Goal: Download file/media

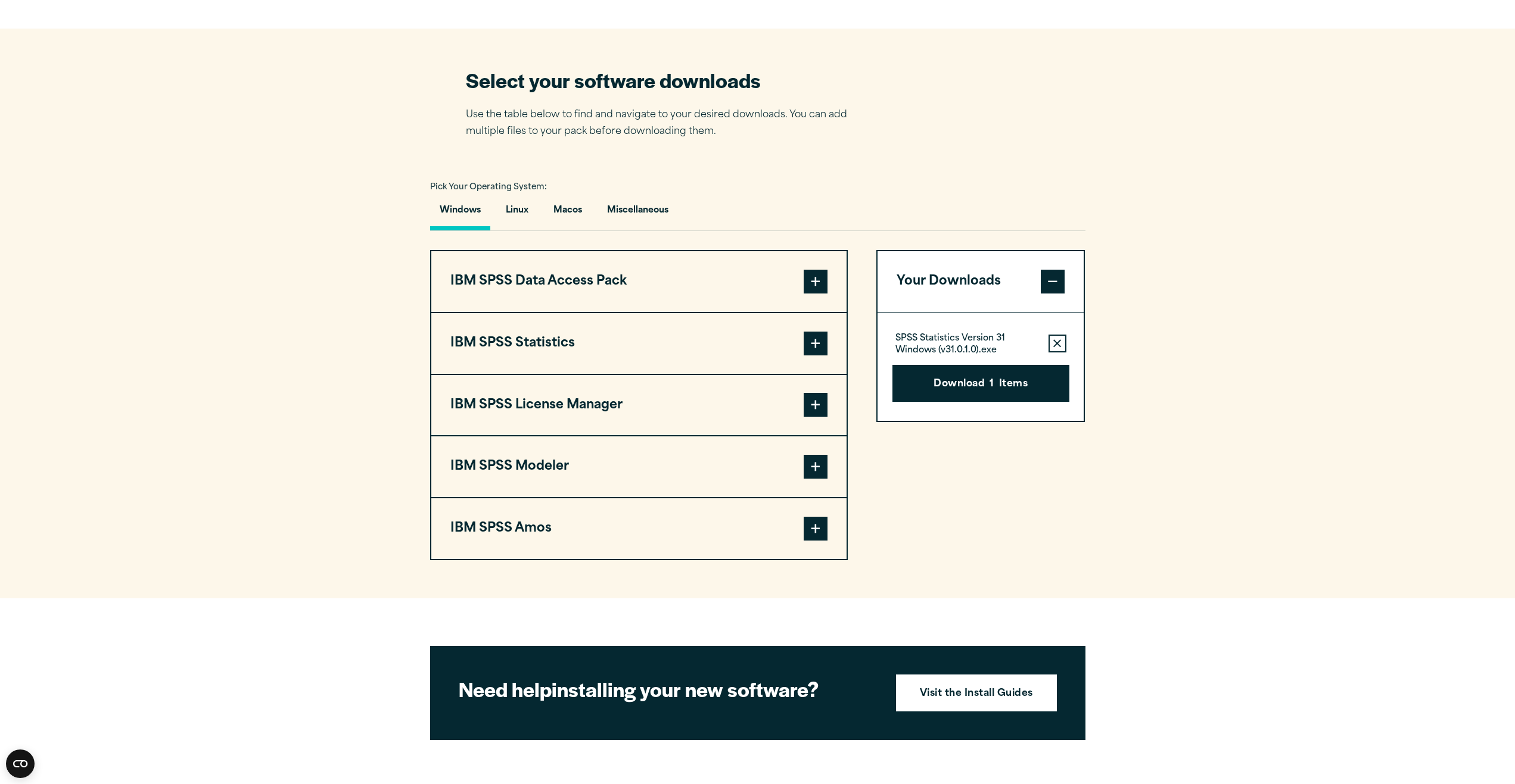
click at [821, 342] on span at bounding box center [815, 343] width 24 height 24
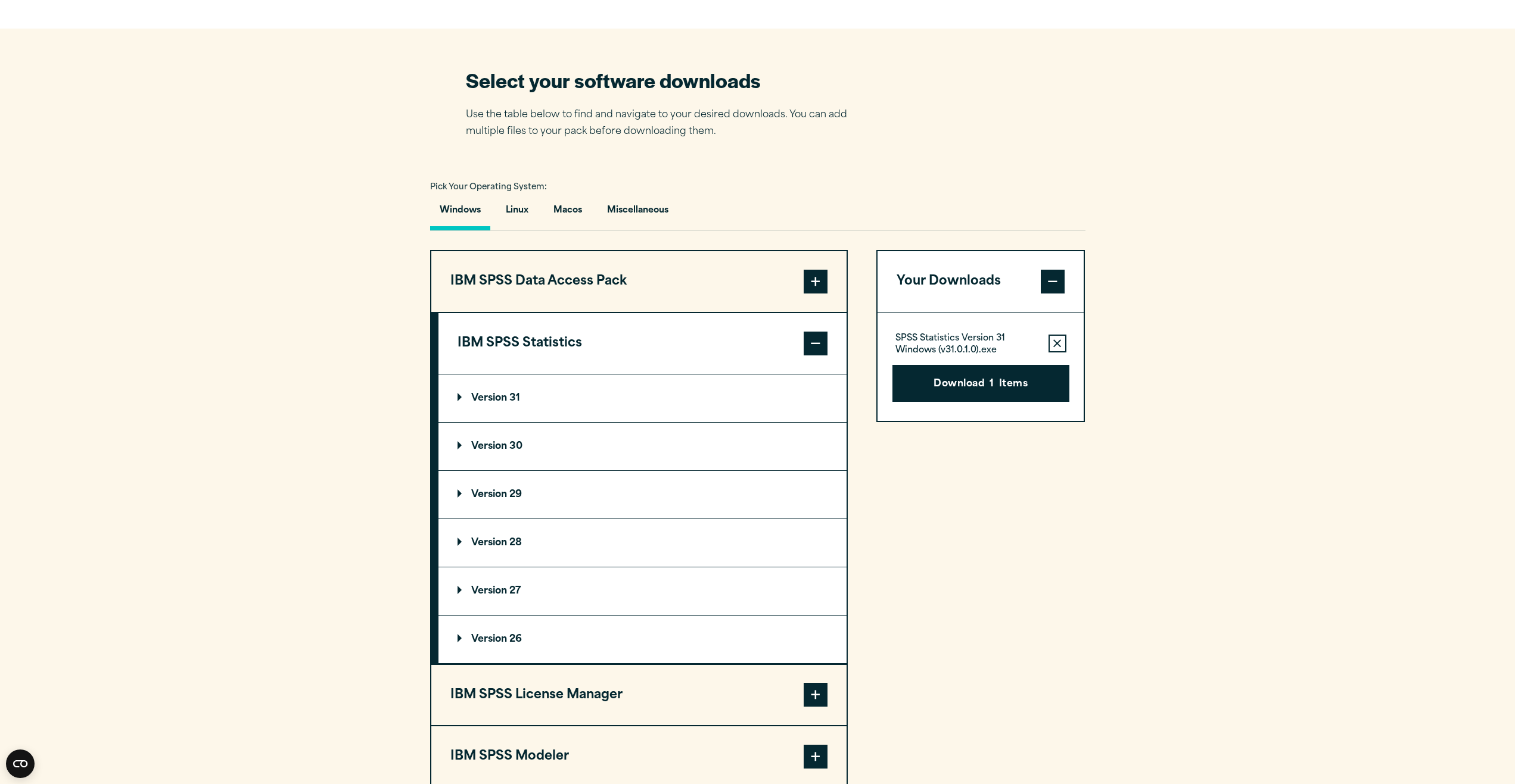
click at [754, 403] on summary "Version 31" at bounding box center [642, 398] width 408 height 48
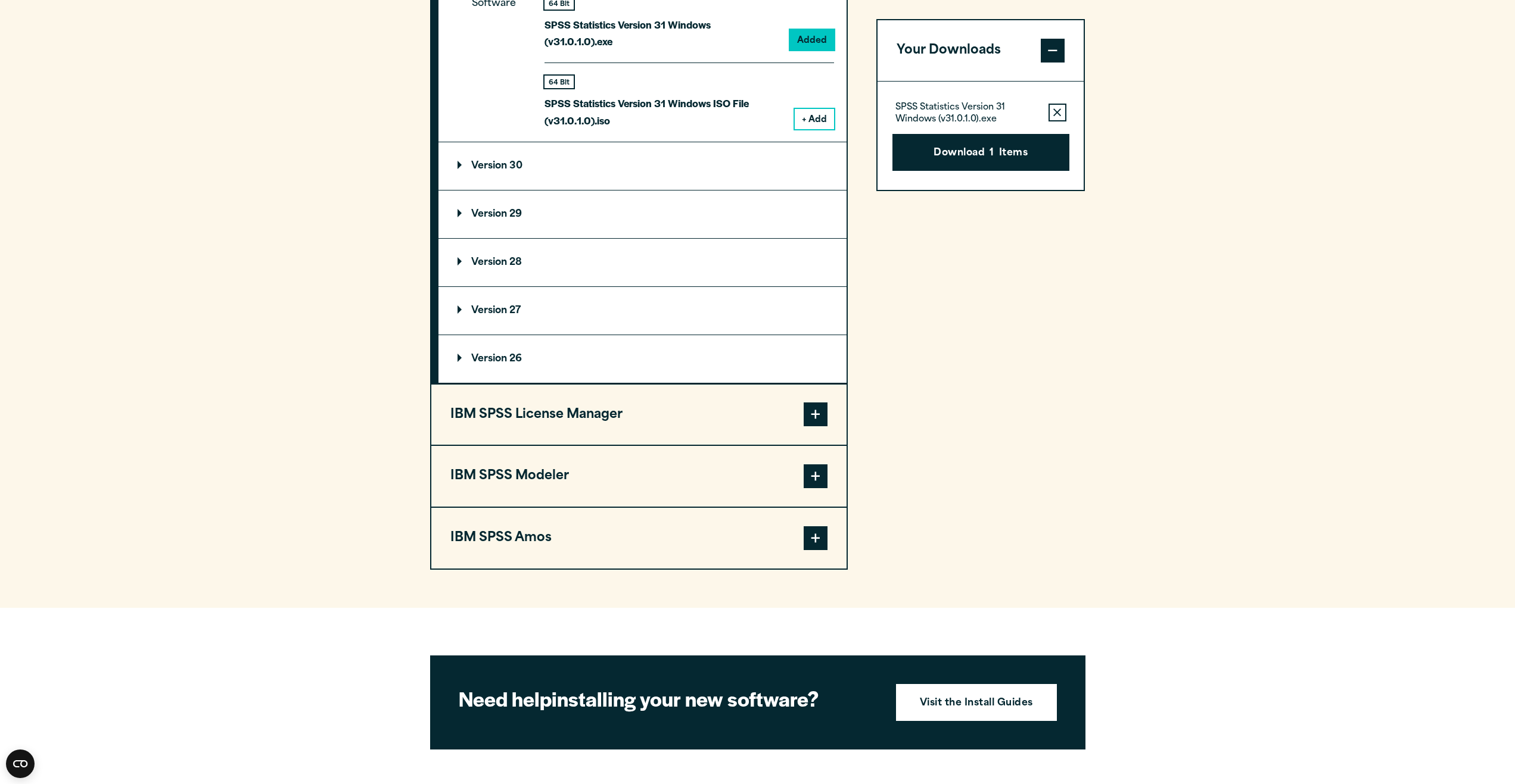
scroll to position [1379, 0]
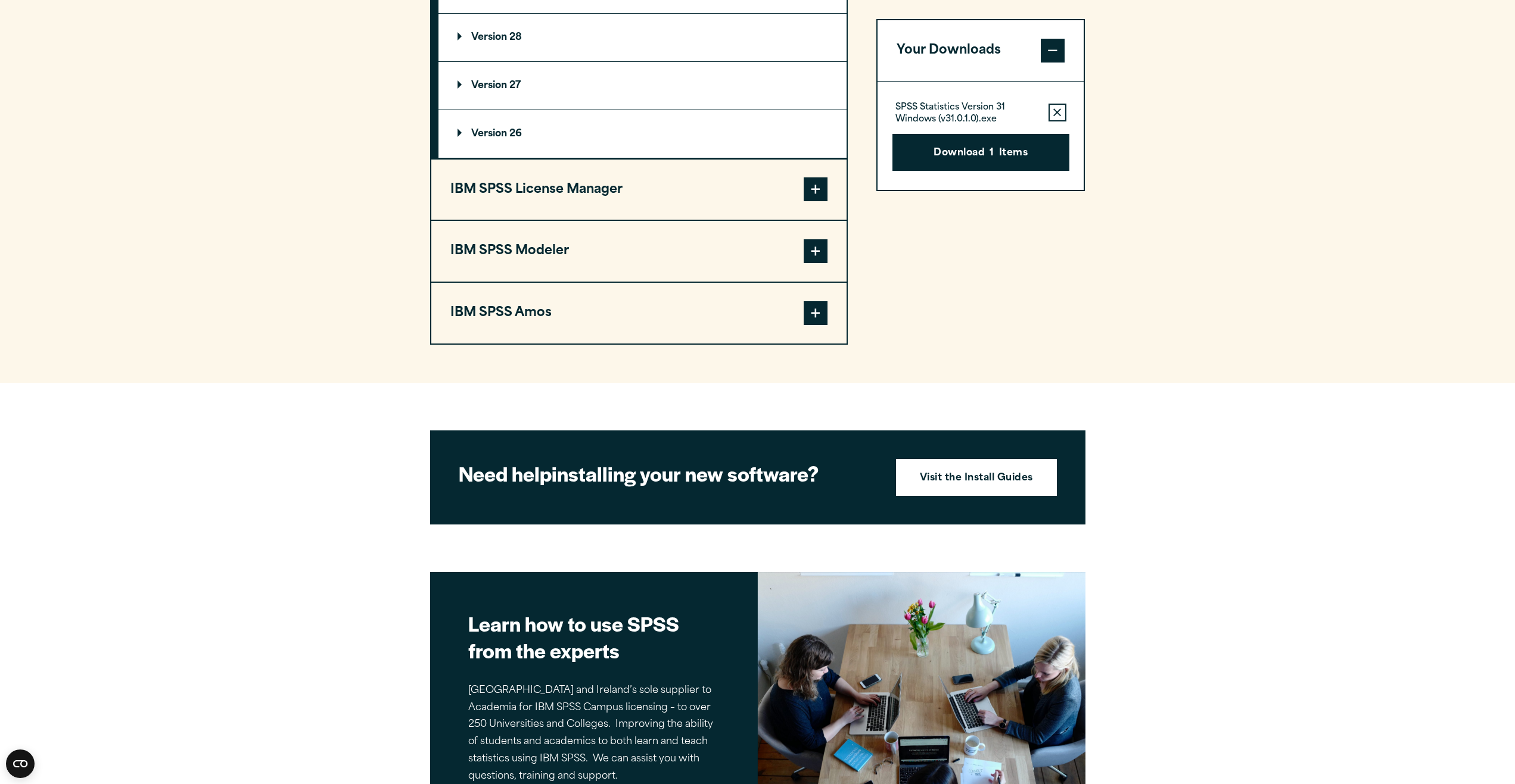
click at [818, 177] on span at bounding box center [815, 189] width 24 height 24
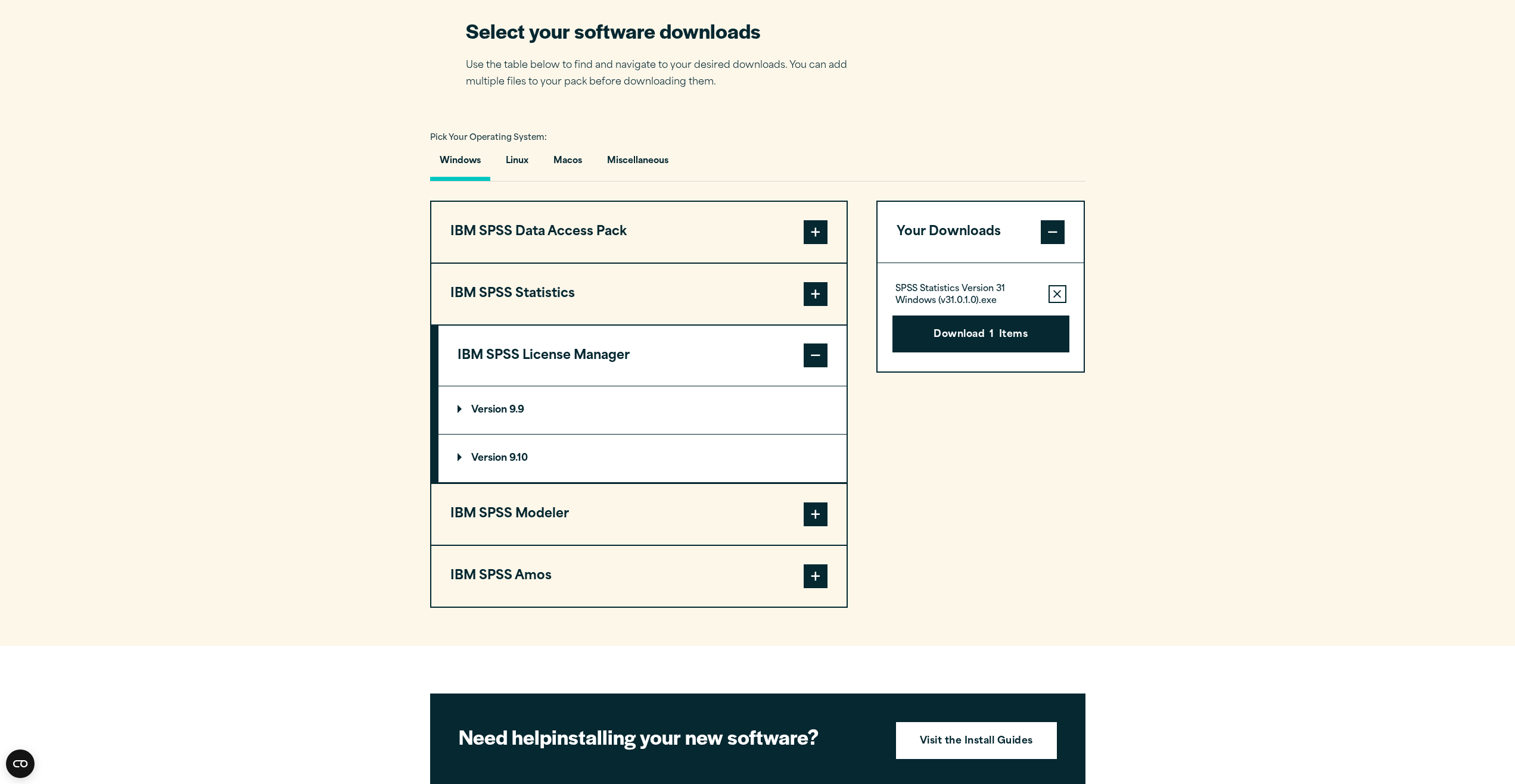
scroll to position [762, 0]
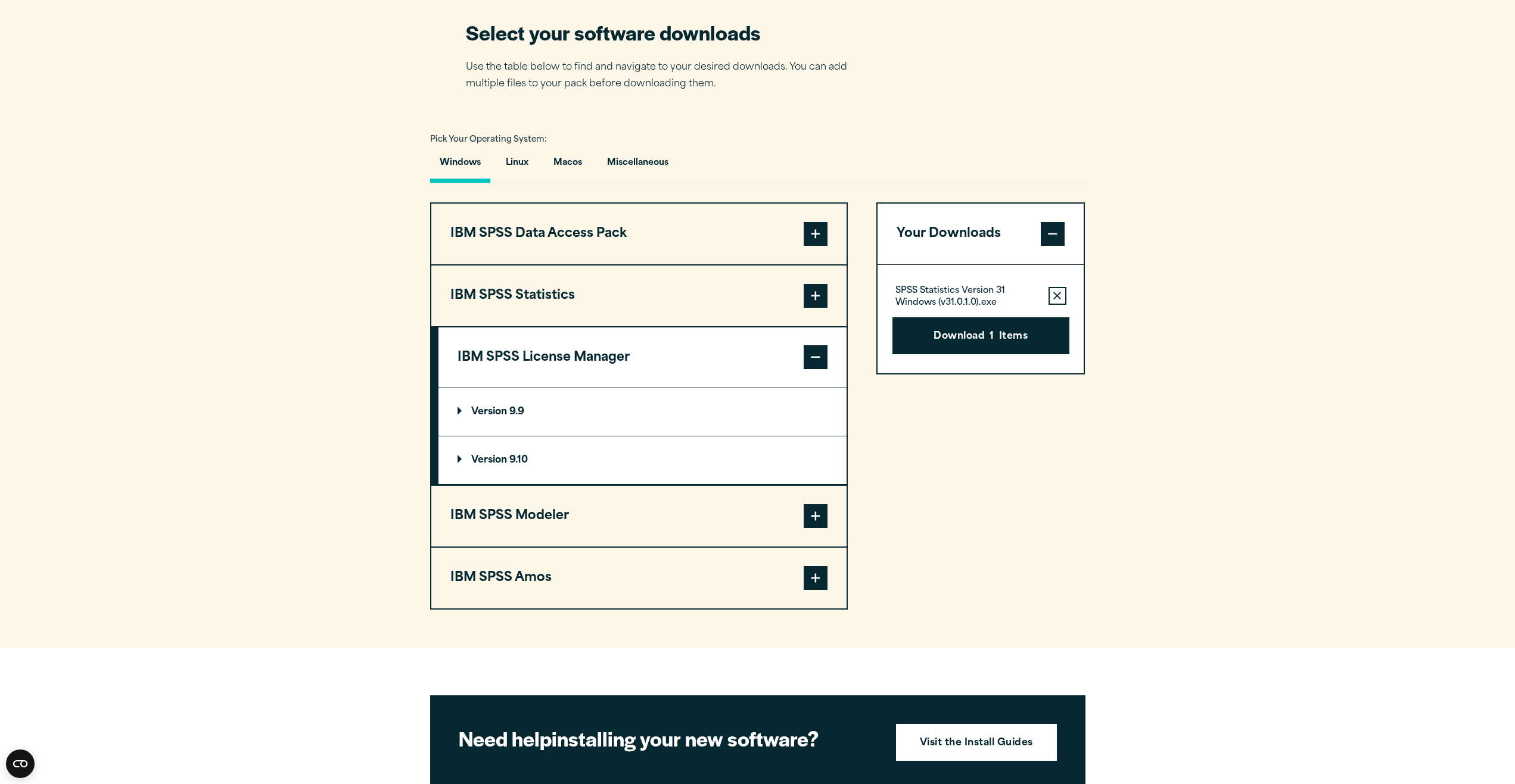
click at [619, 637] on section "Select your software downloads Use the table below to find and navigate to your…" at bounding box center [758, 315] width 1515 height 667
click at [467, 457] on p "Version 9.10" at bounding box center [492, 460] width 70 height 10
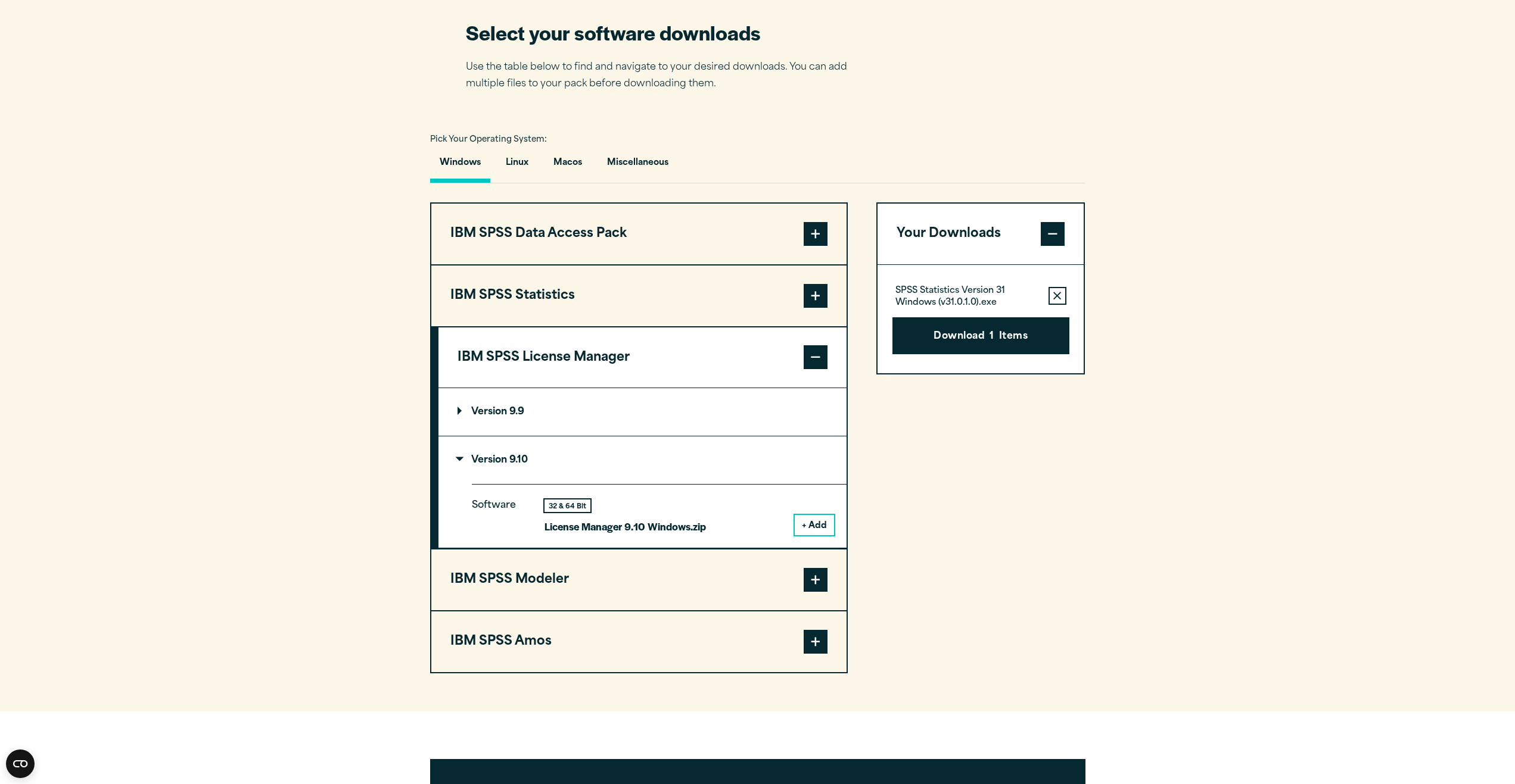
click at [485, 408] on p "Version 9.9" at bounding box center [491, 412] width 67 height 10
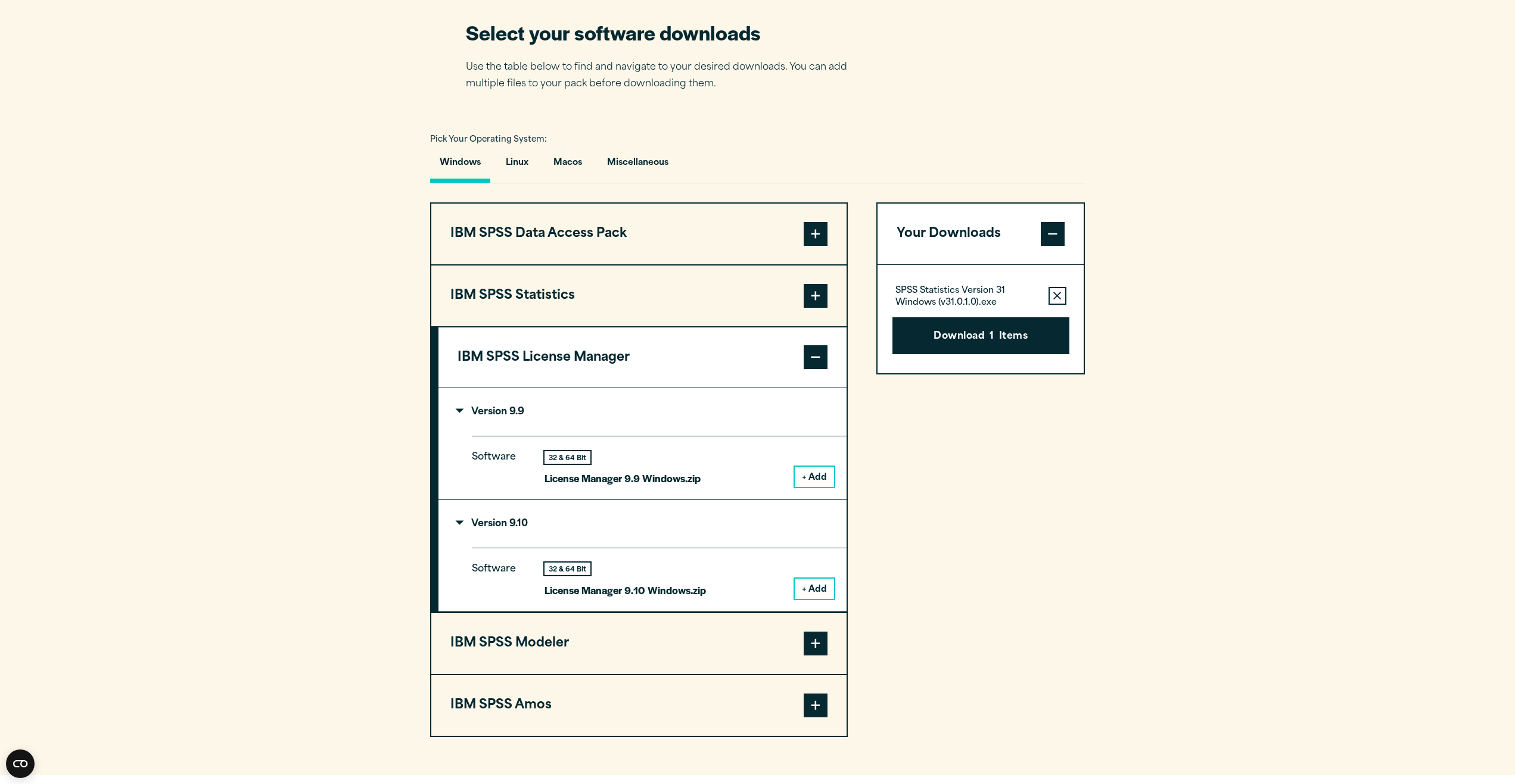
click at [485, 409] on p "Version 9.9" at bounding box center [491, 412] width 67 height 10
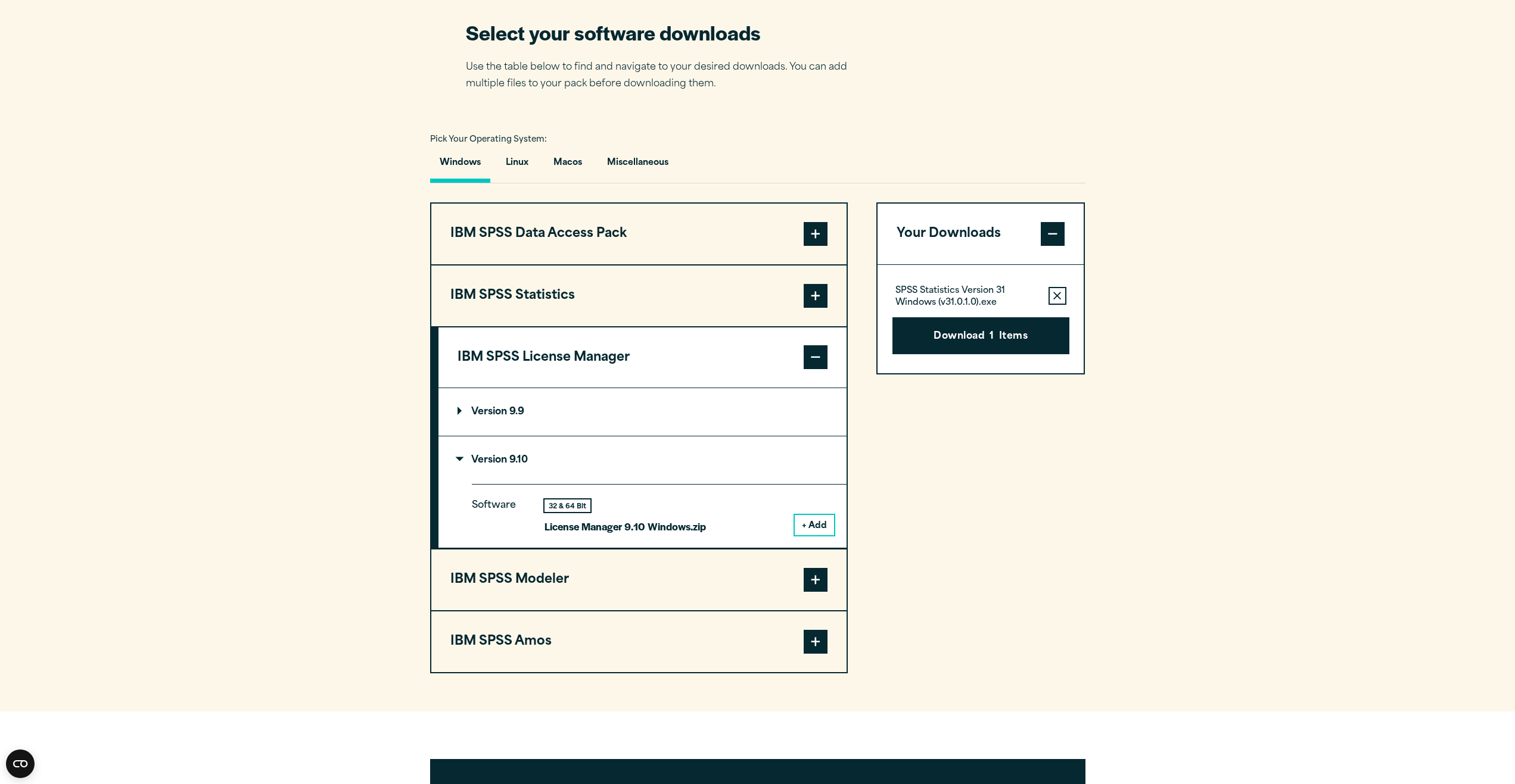
click at [488, 450] on summary "Version 9.10" at bounding box center [642, 460] width 408 height 48
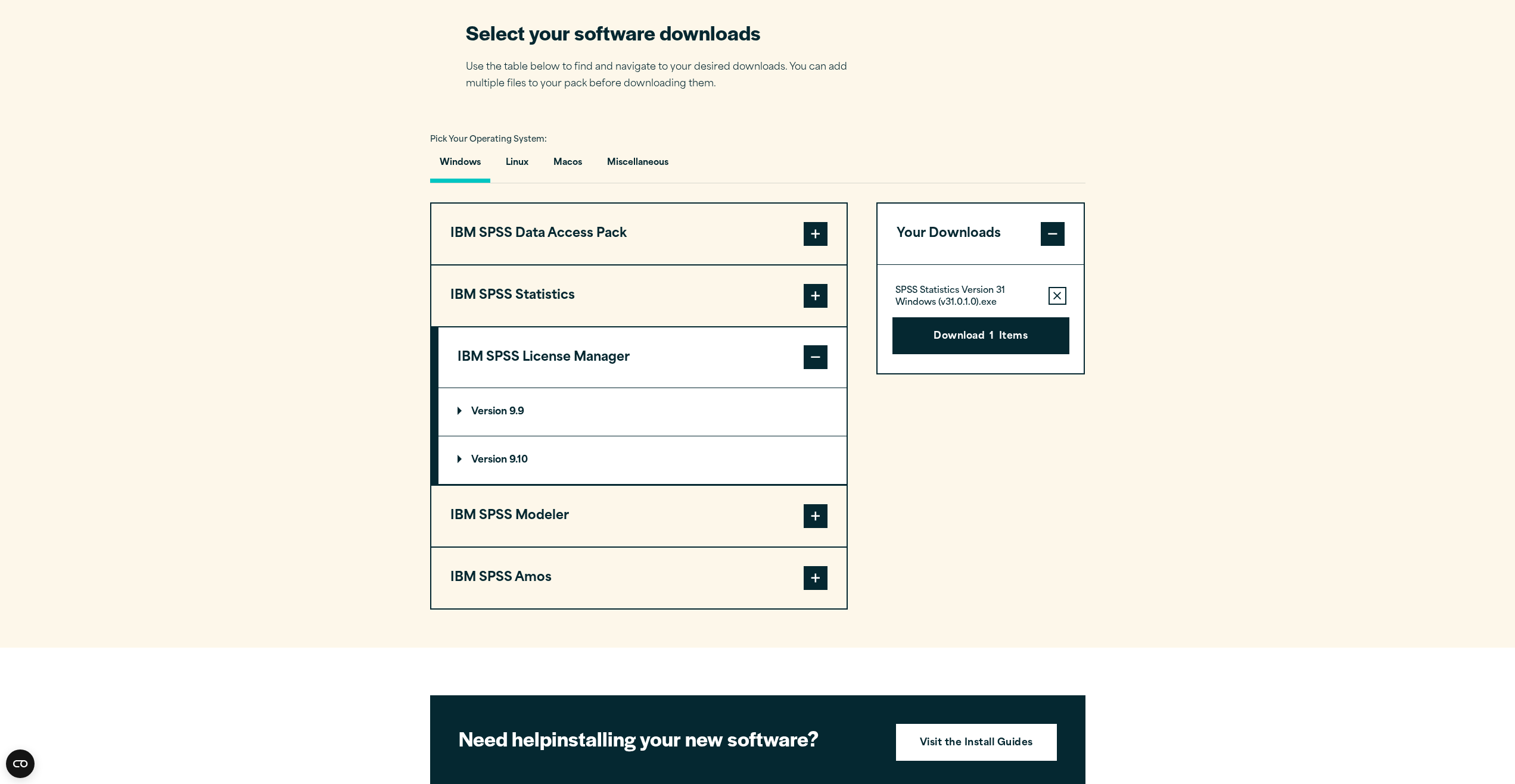
click at [820, 297] on span at bounding box center [815, 296] width 24 height 24
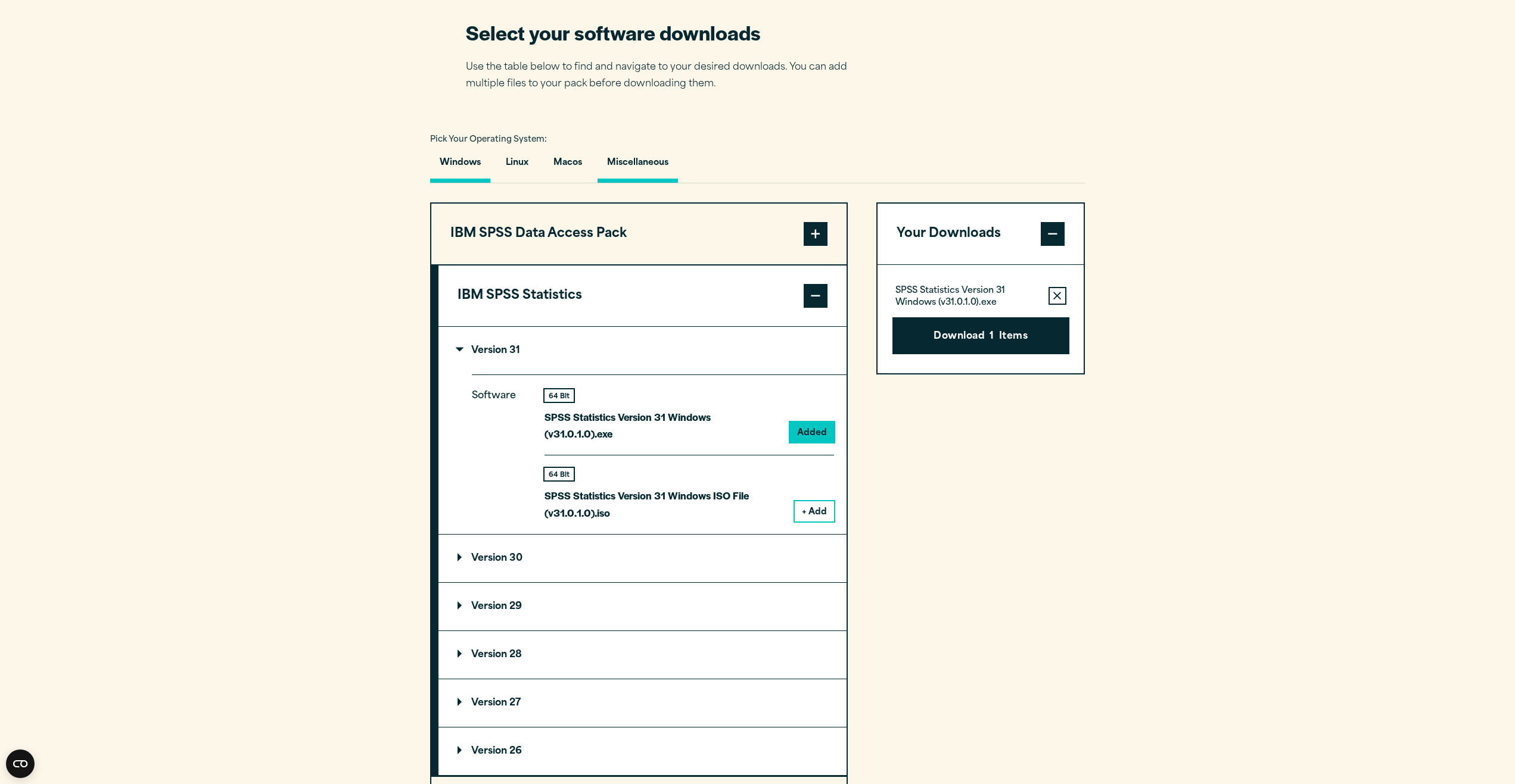
click at [636, 168] on button "Miscellaneous" at bounding box center [637, 165] width 80 height 34
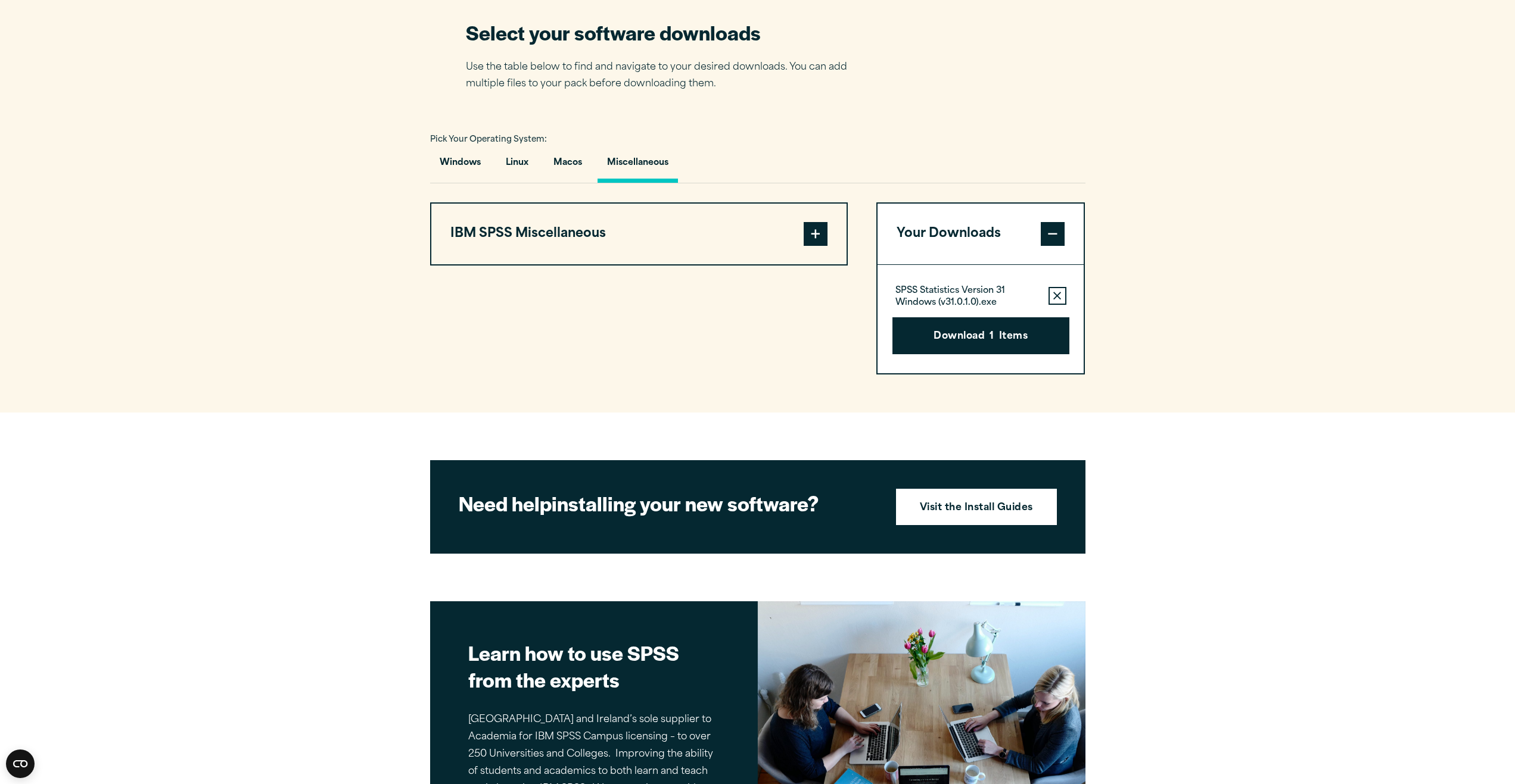
click at [650, 230] on button "IBM SPSS Miscellaneous" at bounding box center [639, 234] width 415 height 61
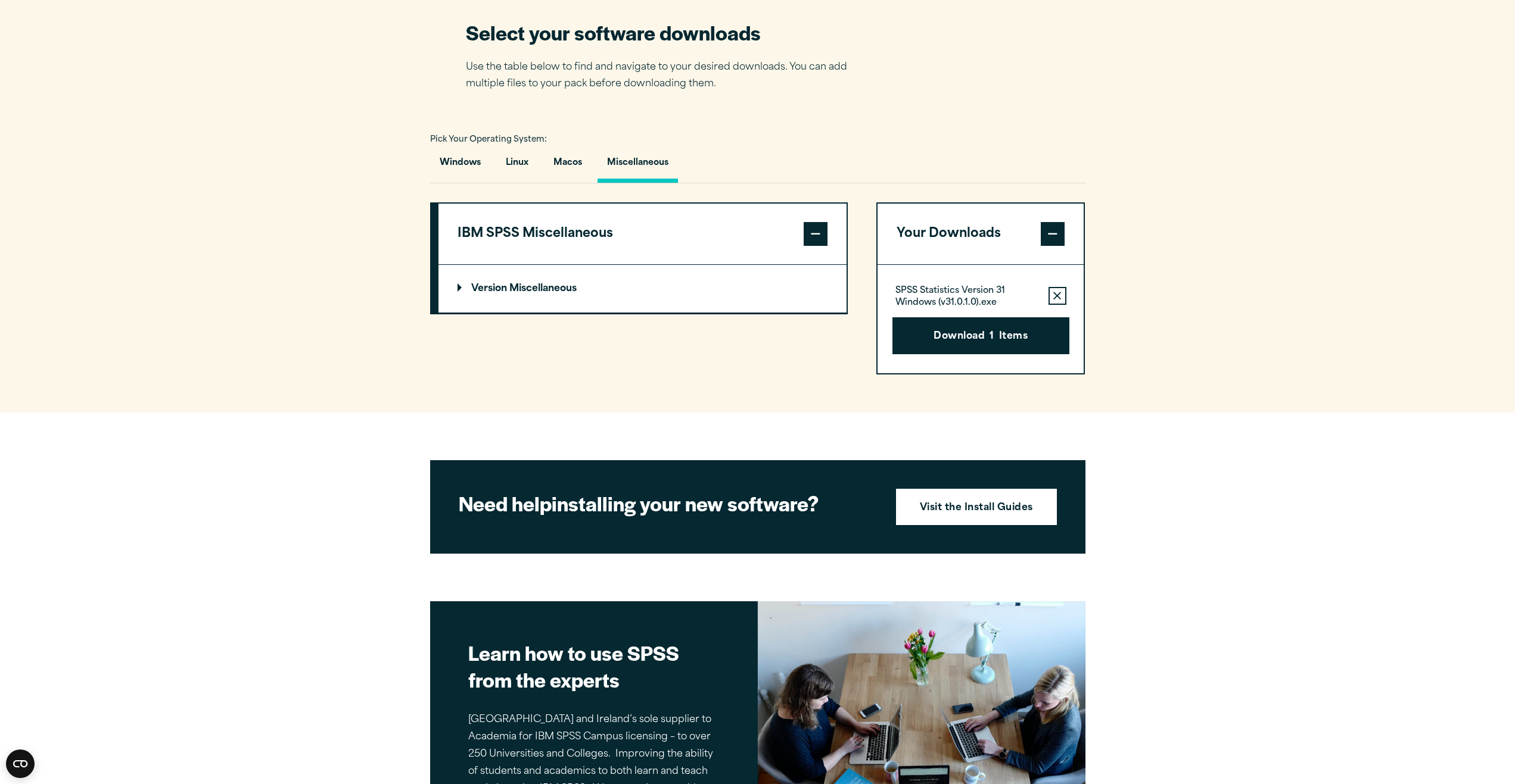
click at [519, 289] on p "Version Miscellaneous" at bounding box center [517, 289] width 119 height 10
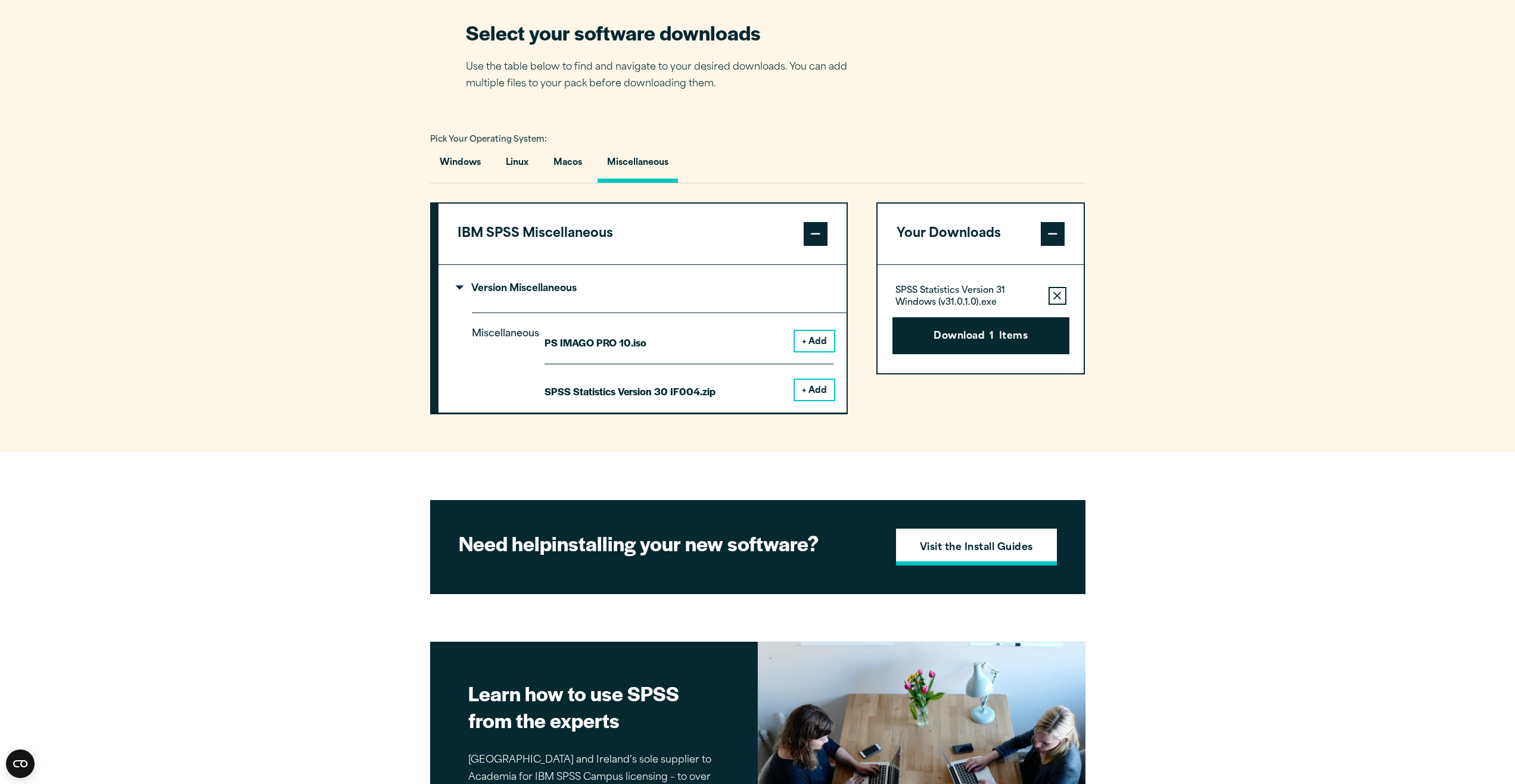
click at [942, 543] on strong "Visit the Install Guides" at bounding box center [976, 548] width 113 height 15
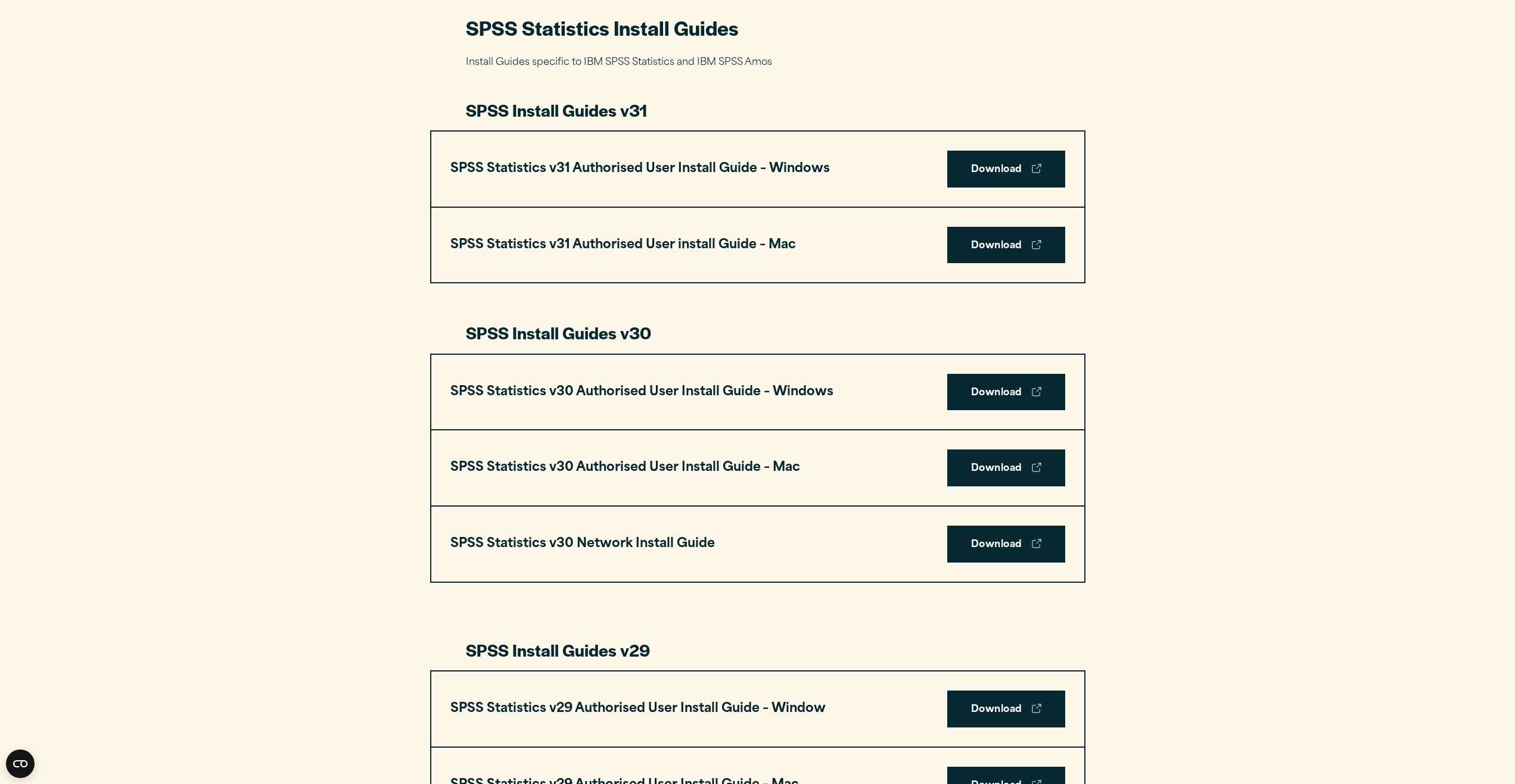
scroll to position [536, 0]
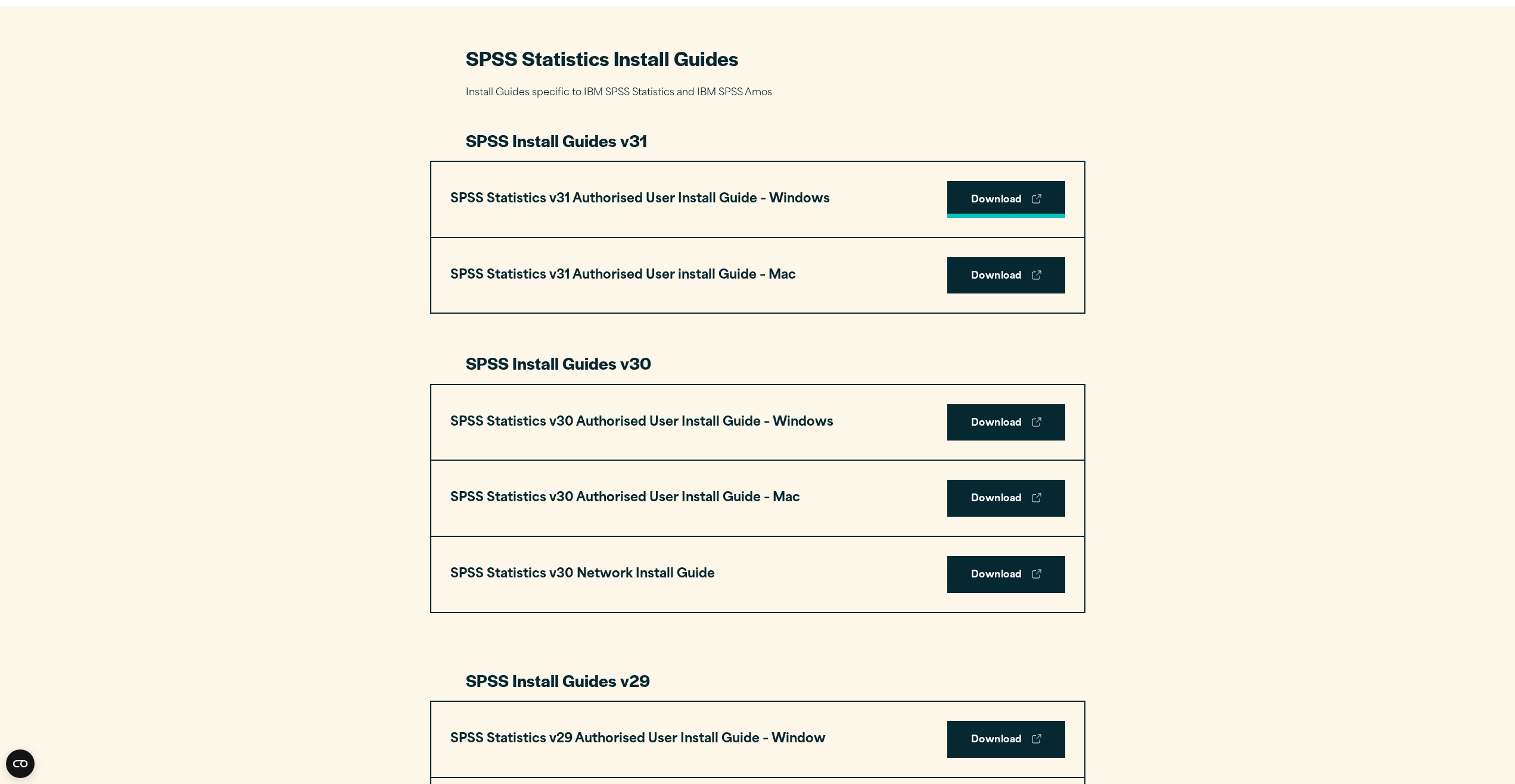
click at [1009, 203] on link "Download" at bounding box center [1006, 200] width 118 height 37
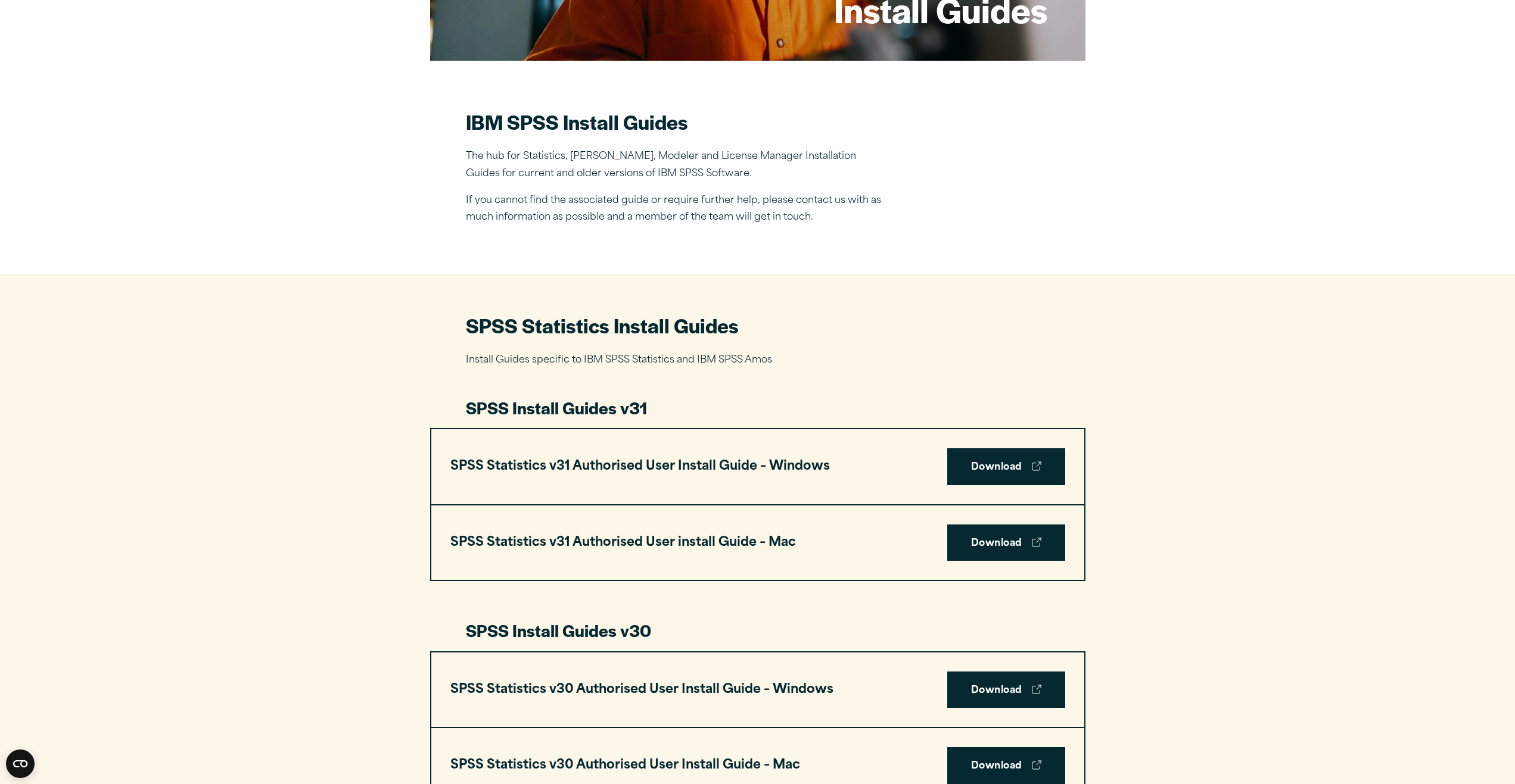
scroll to position [0, 0]
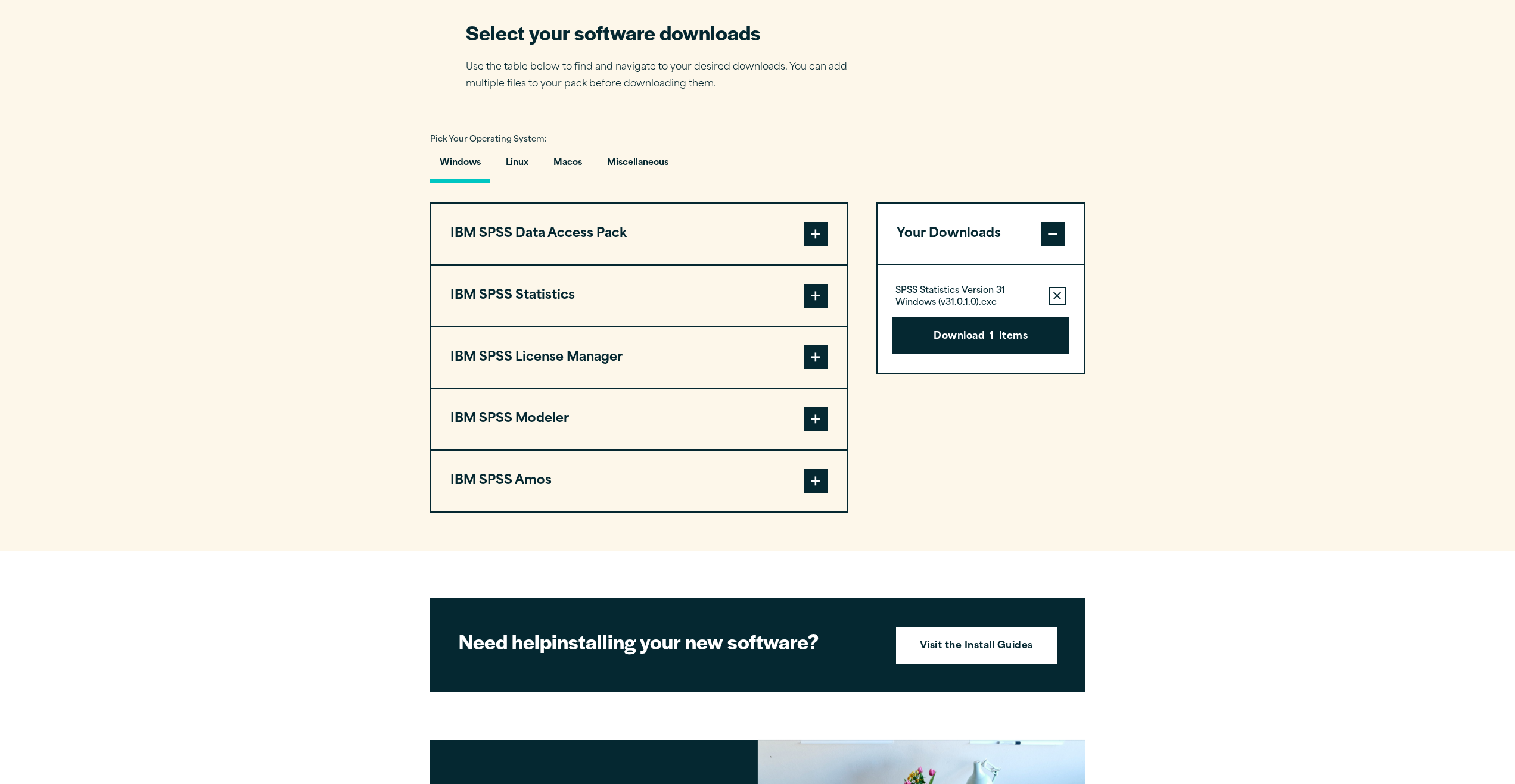
scroll to position [762, 0]
click at [821, 360] on span at bounding box center [815, 357] width 24 height 24
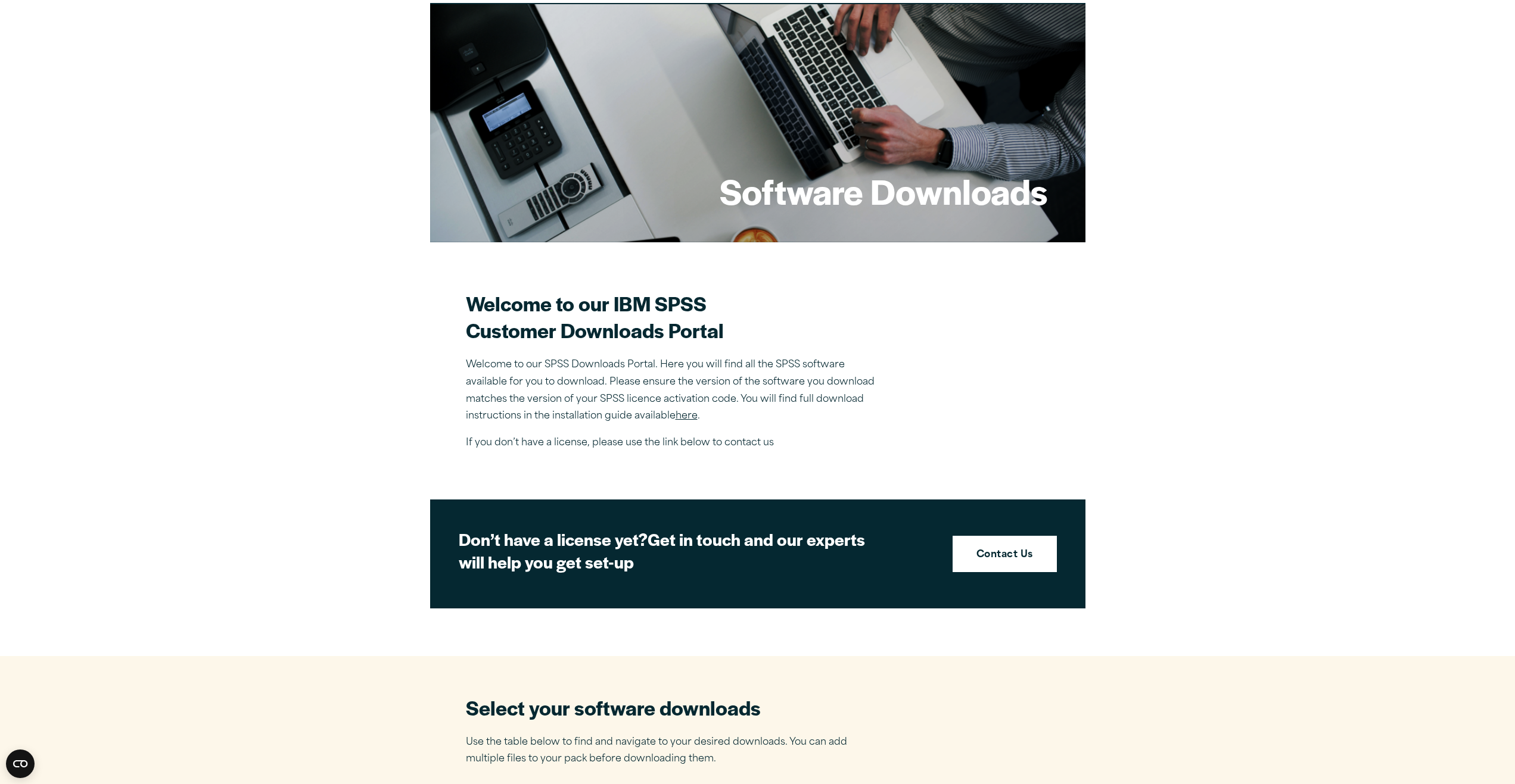
scroll to position [0, 0]
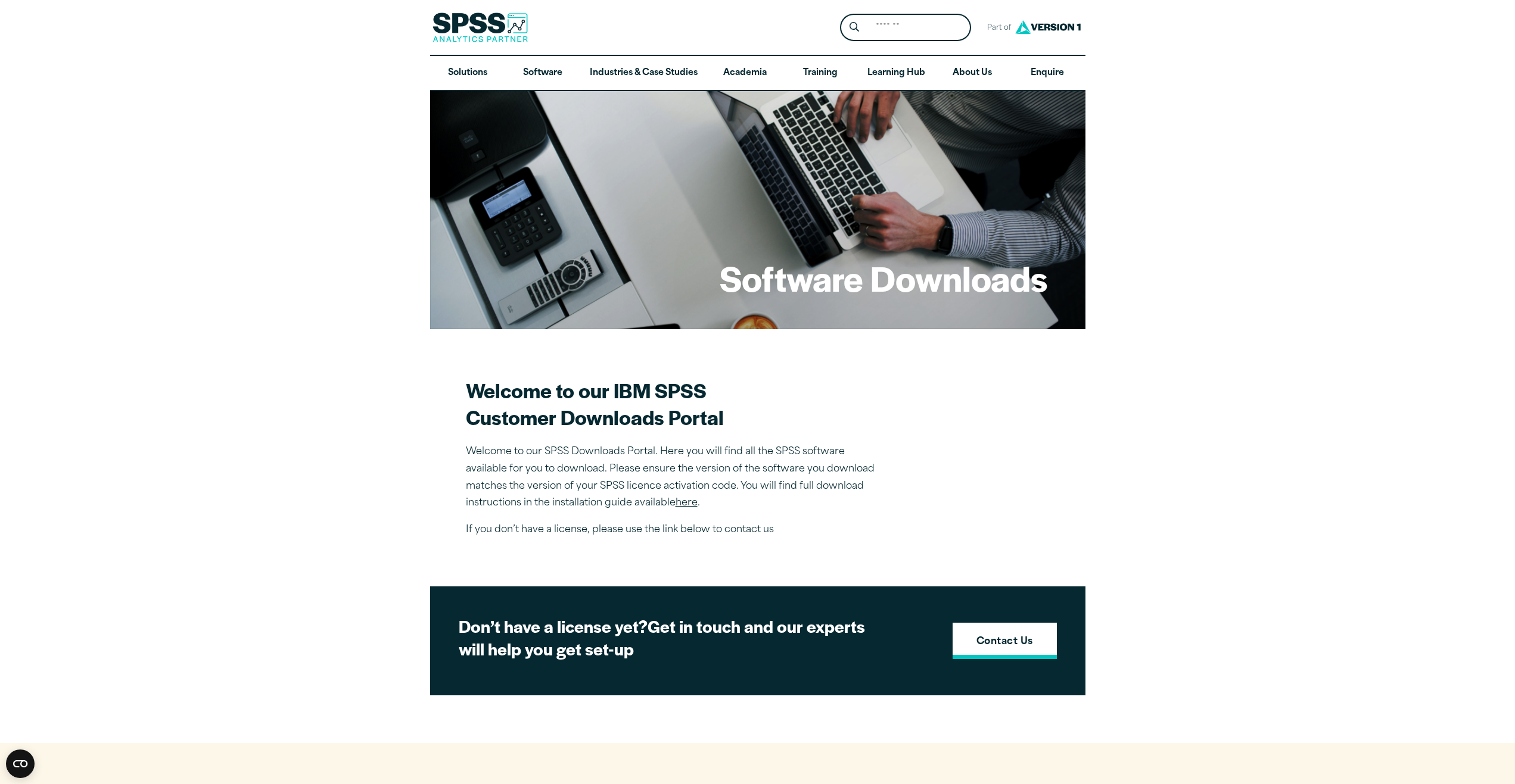
click at [990, 642] on strong "Contact Us" at bounding box center [1005, 642] width 56 height 15
click at [792, 431] on div "Welcome to our IBM SPSS Customer Downloads Portal Welcome to our SPSS Downloads…" at bounding box center [674, 458] width 417 height 162
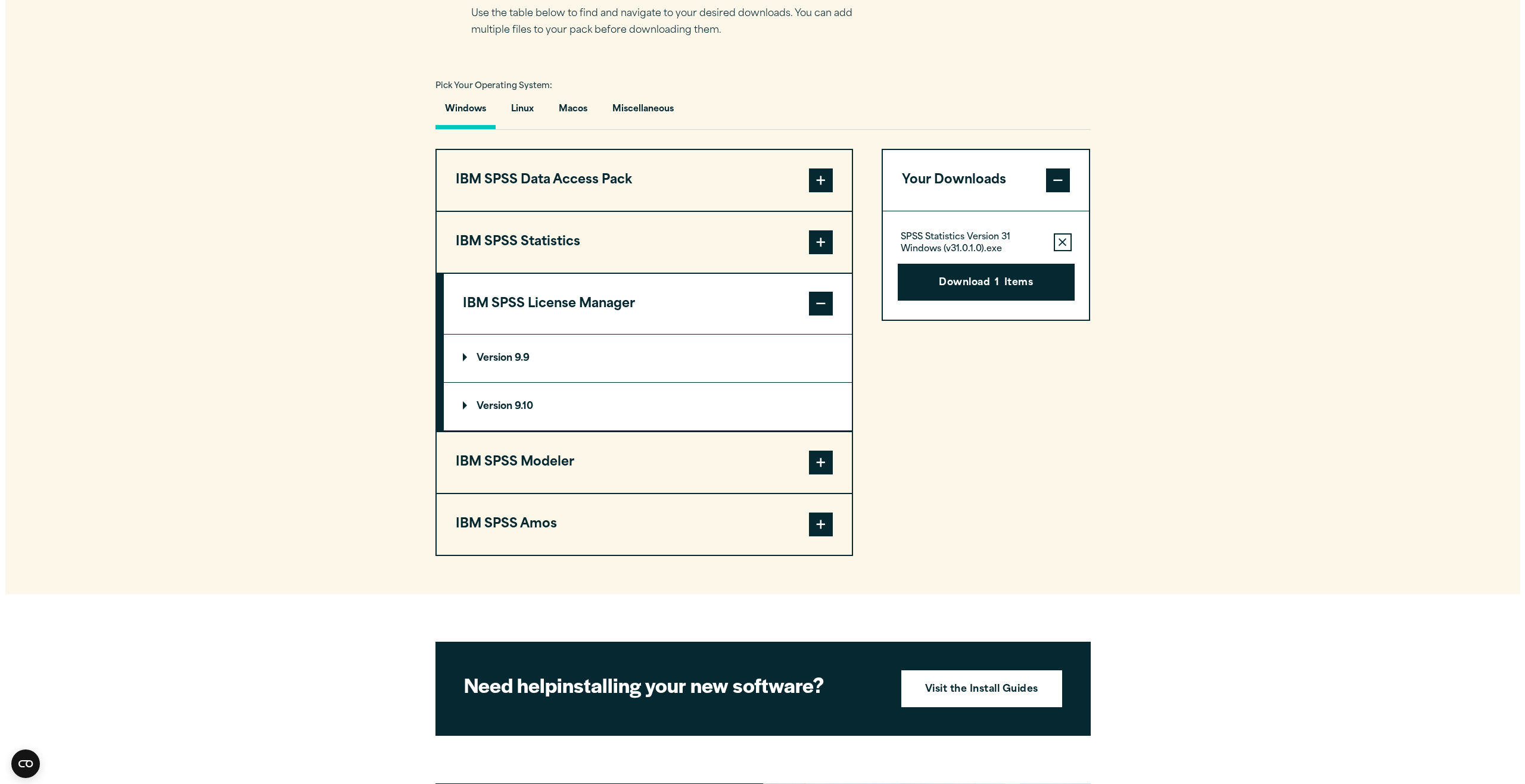
scroll to position [714, 0]
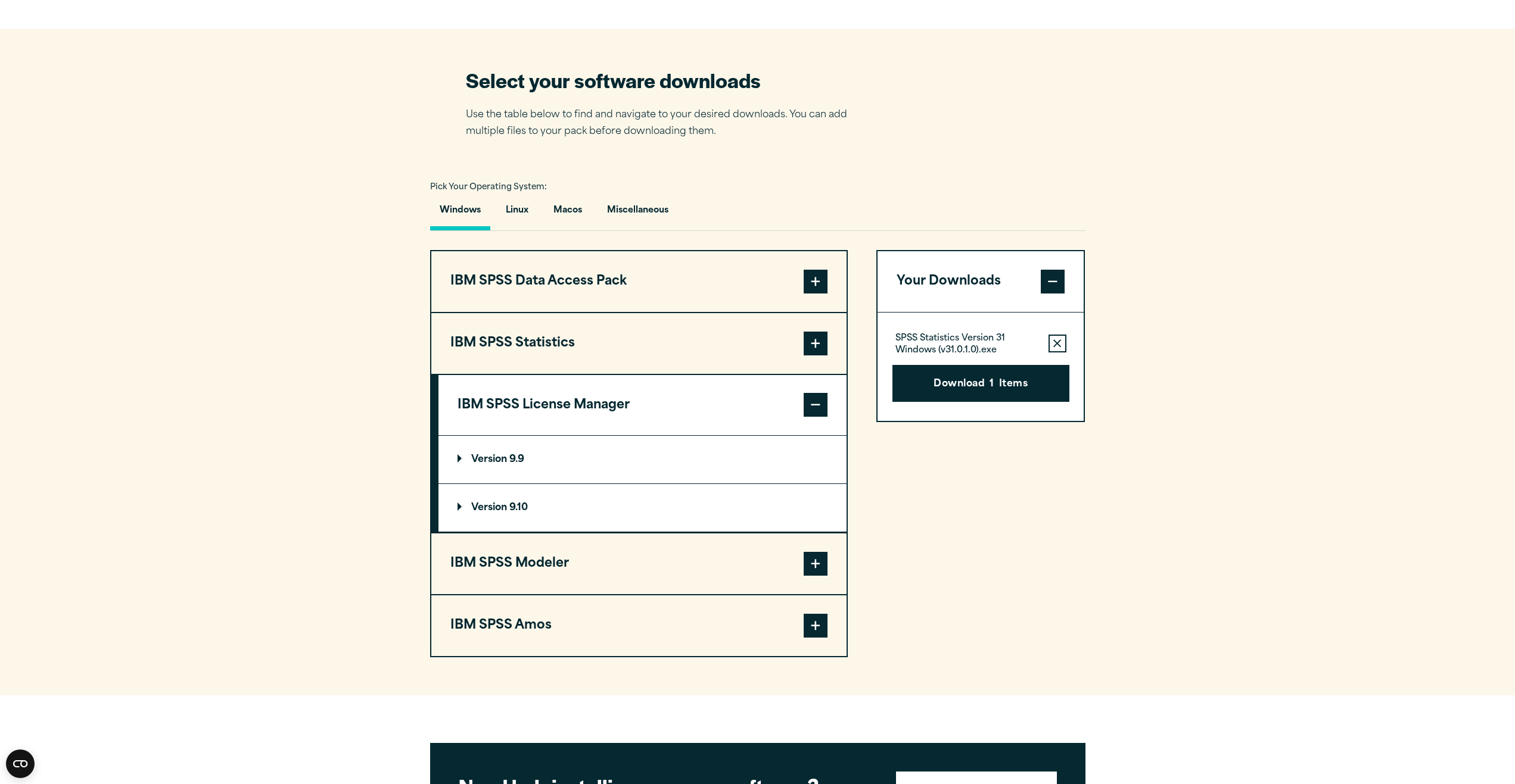
click at [822, 349] on span at bounding box center [815, 343] width 24 height 24
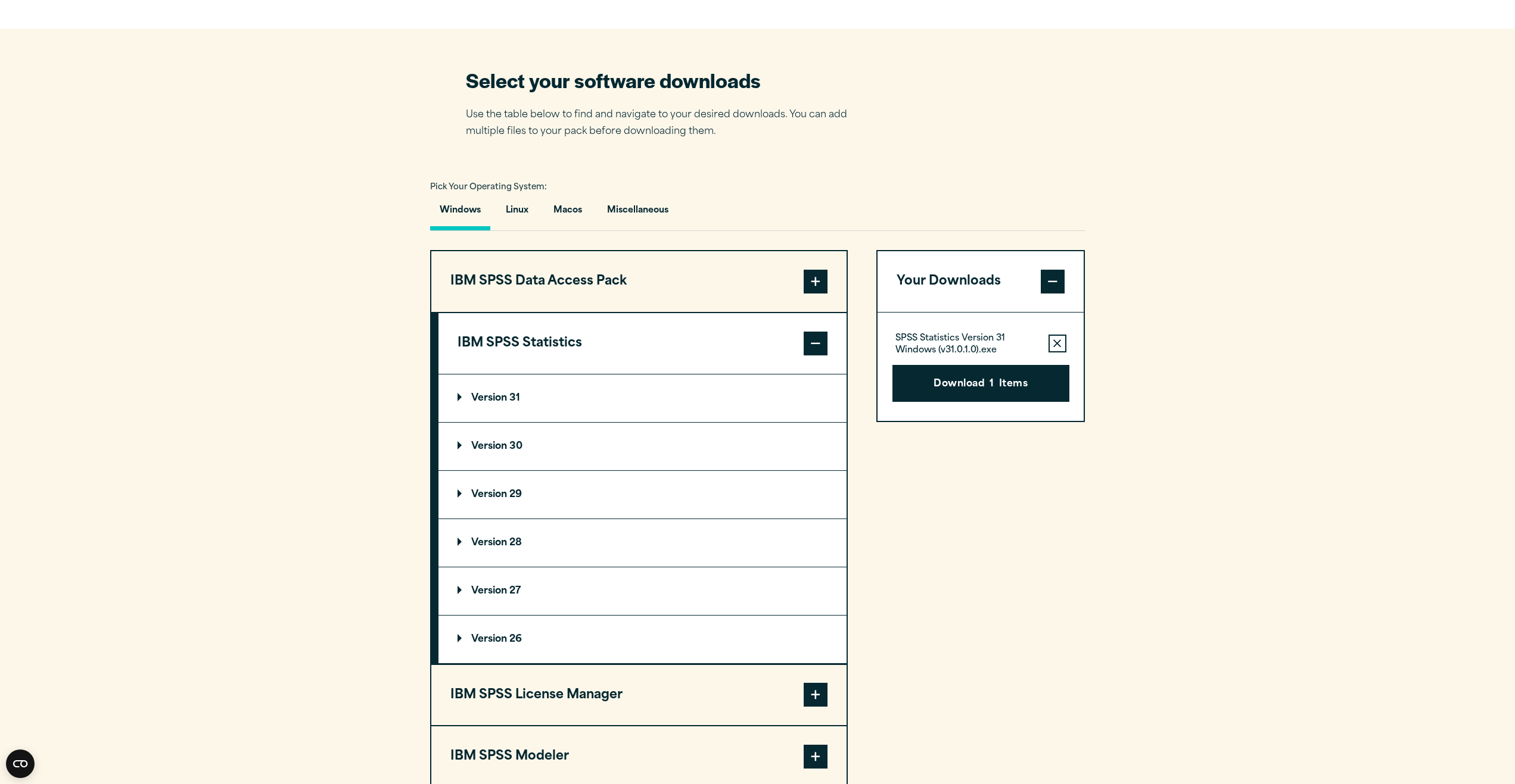
click at [501, 444] on p "Version 30" at bounding box center [490, 447] width 65 height 10
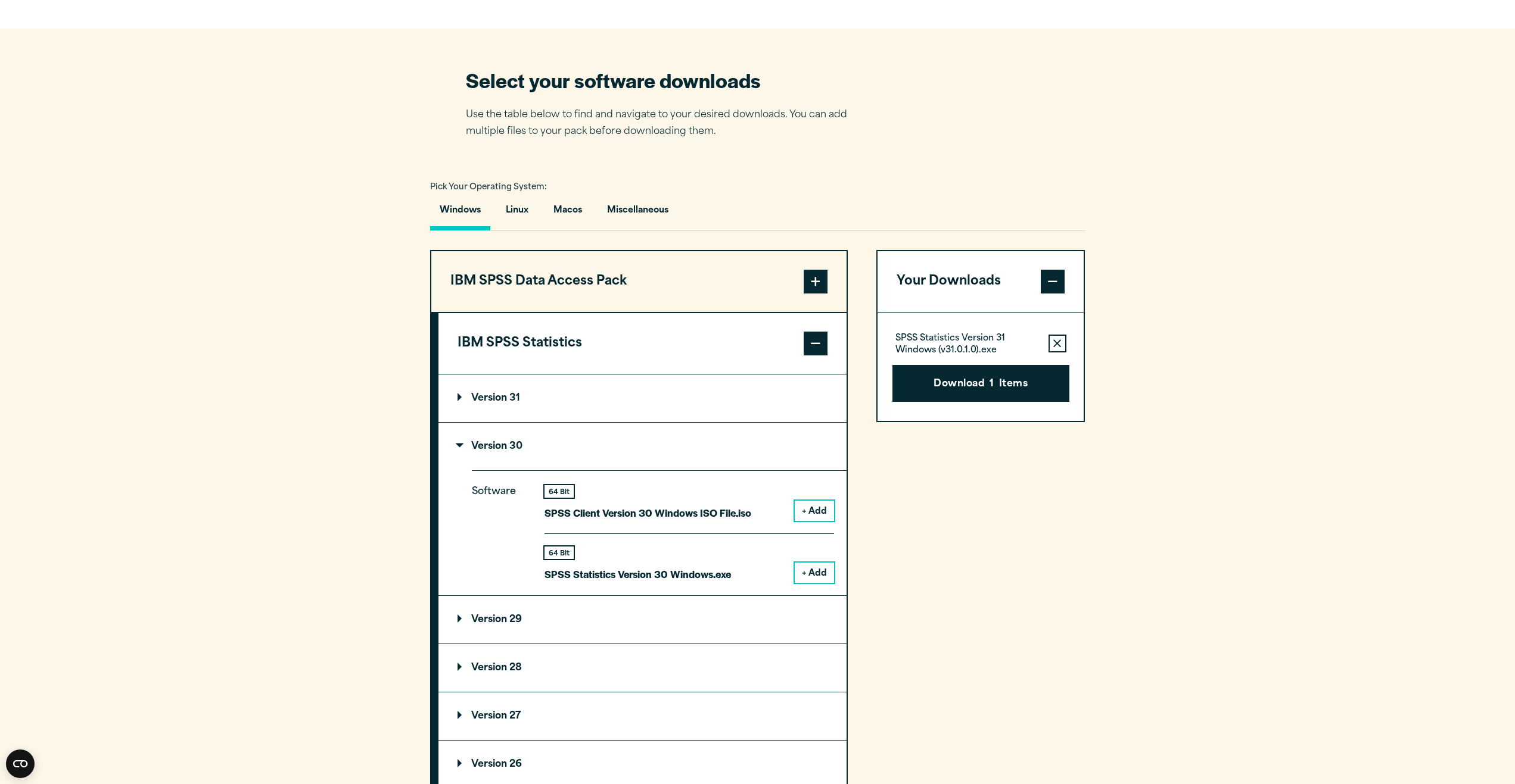
click at [819, 575] on button "+ Add" at bounding box center [814, 572] width 39 height 20
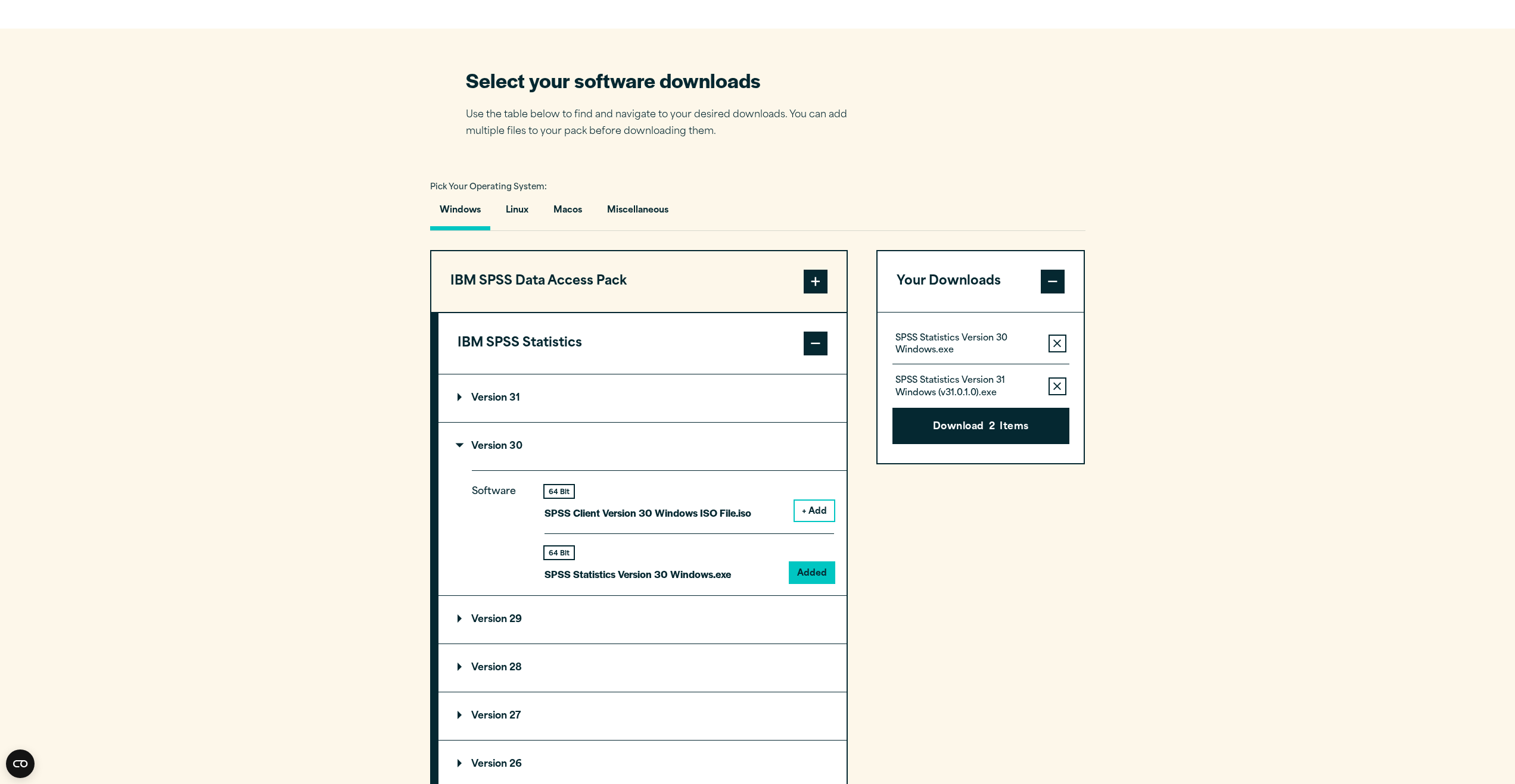
click at [1058, 386] on icon "button" at bounding box center [1057, 386] width 8 height 8
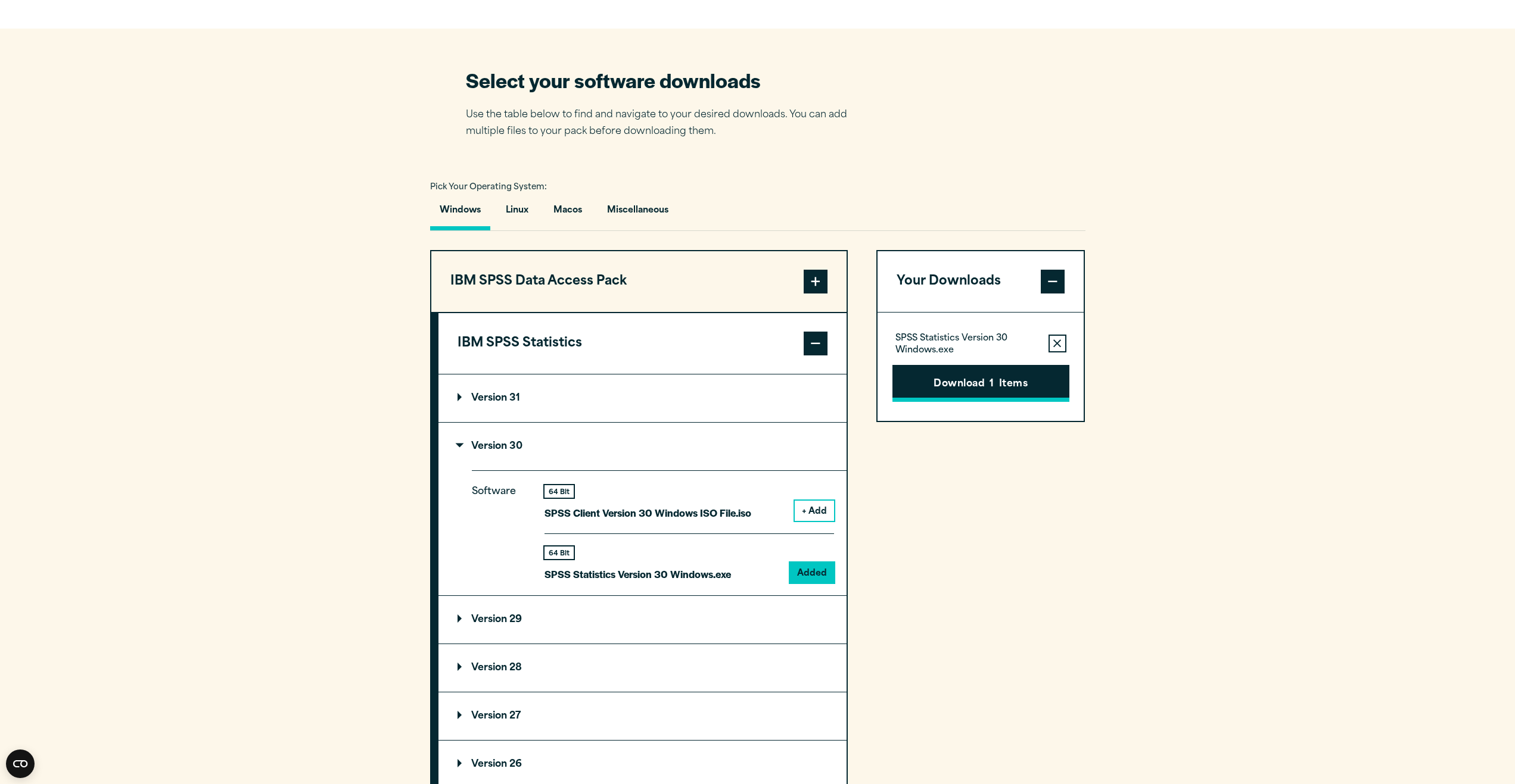
click at [985, 382] on button "Download 1 Items" at bounding box center [980, 383] width 177 height 37
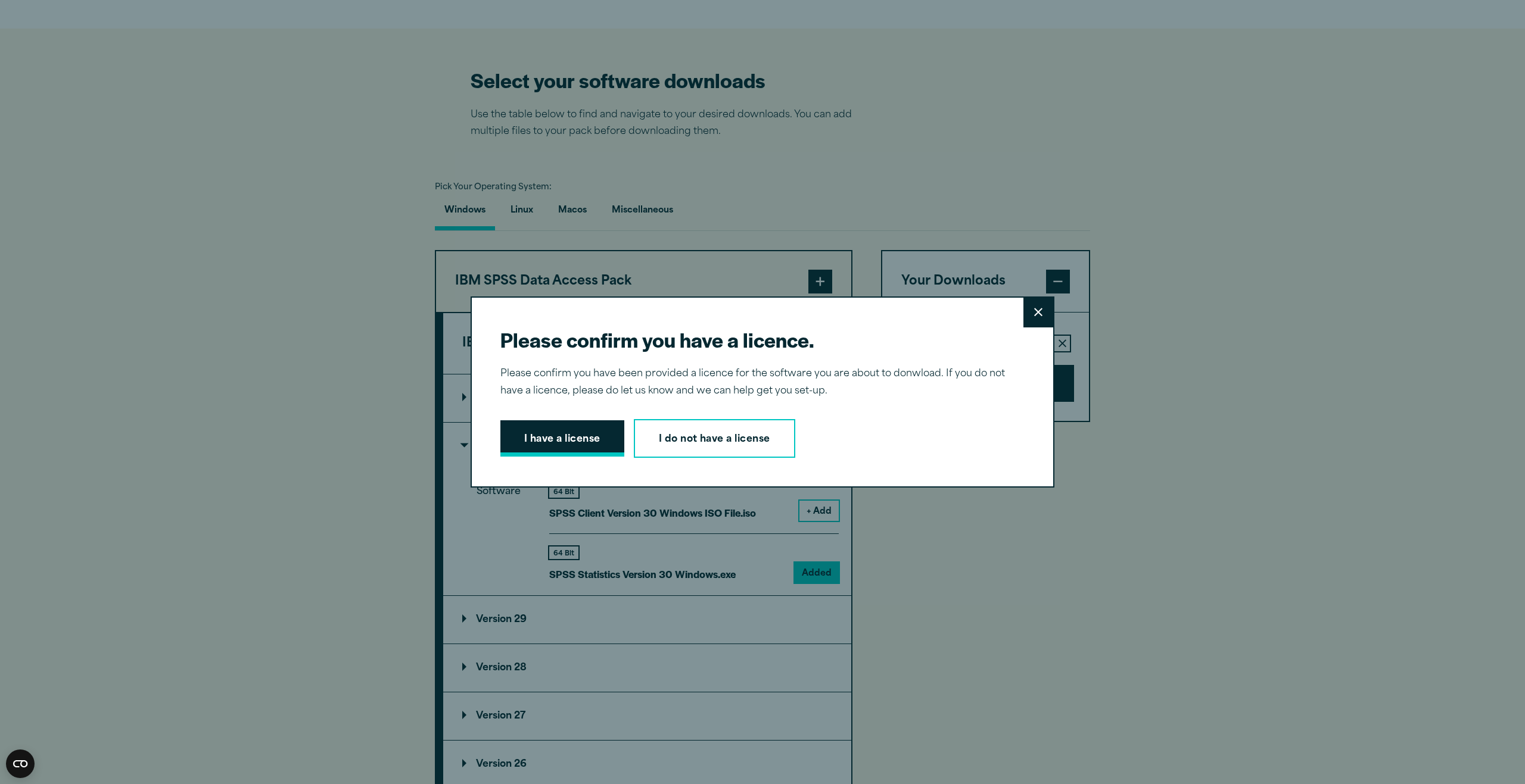
click at [575, 431] on button "I have a license" at bounding box center [562, 439] width 124 height 37
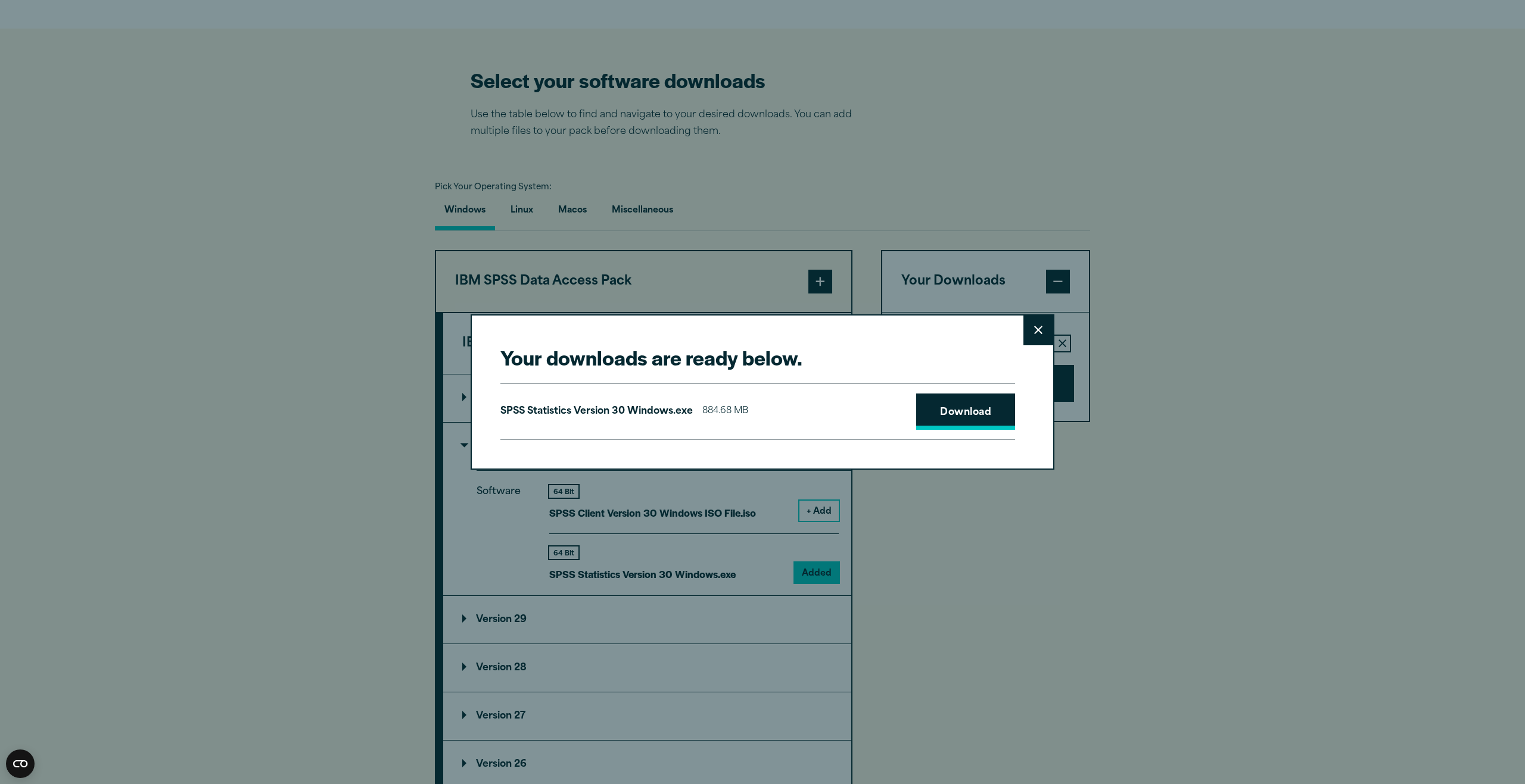
click at [960, 411] on link "Download" at bounding box center [965, 412] width 99 height 37
